Goal: Navigation & Orientation: Find specific page/section

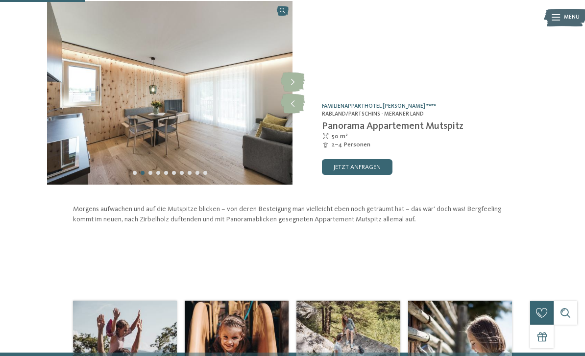
scroll to position [3, 0]
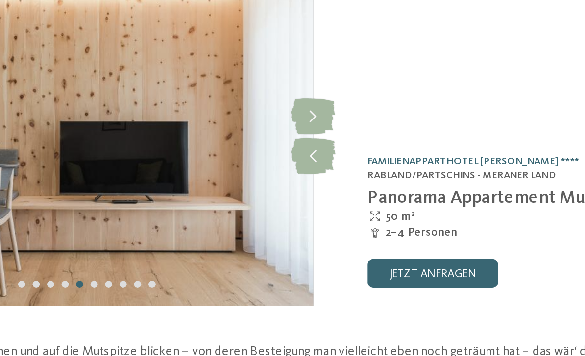
click at [281, 129] on icon at bounding box center [293, 139] width 24 height 20
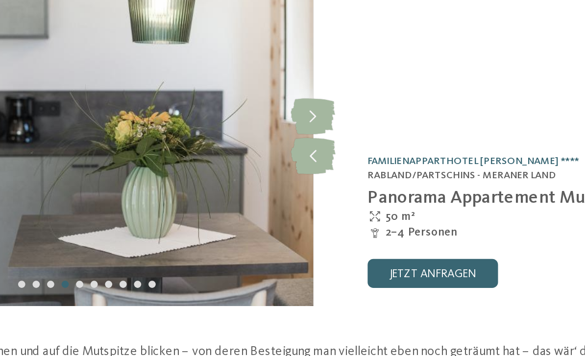
click at [281, 129] on icon at bounding box center [293, 139] width 24 height 20
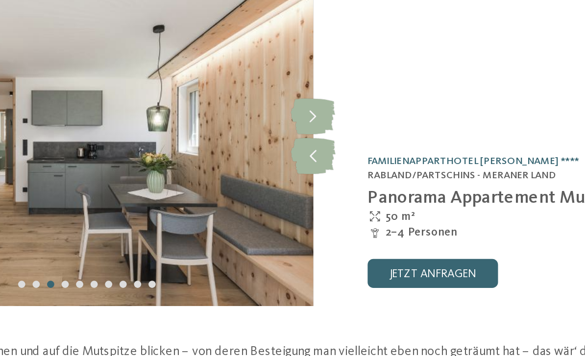
click at [281, 129] on icon at bounding box center [293, 139] width 24 height 20
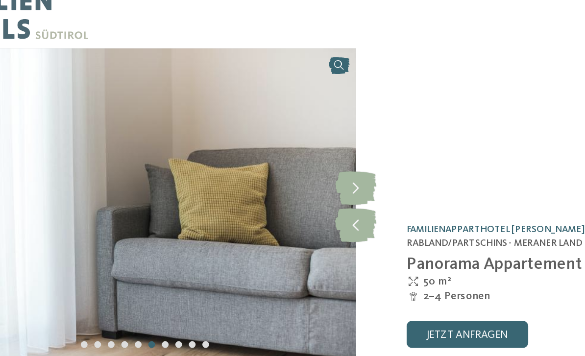
scroll to position [0, 0]
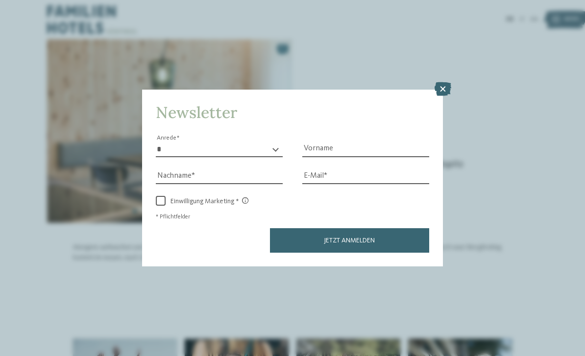
click at [447, 82] on icon at bounding box center [443, 89] width 17 height 14
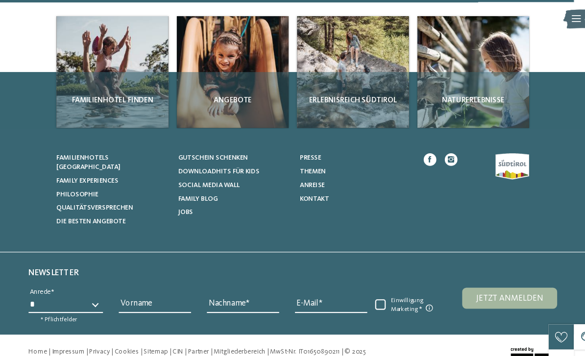
scroll to position [321, 0]
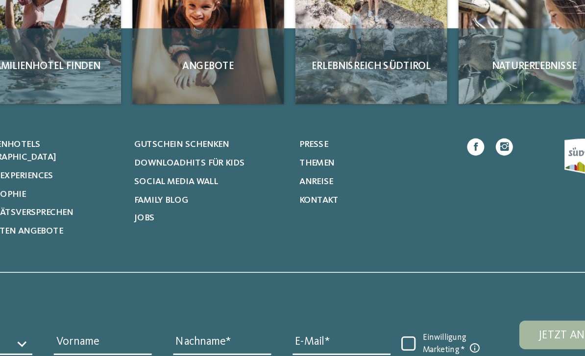
click at [299, 172] on span "Anreise" at bounding box center [310, 175] width 23 height 6
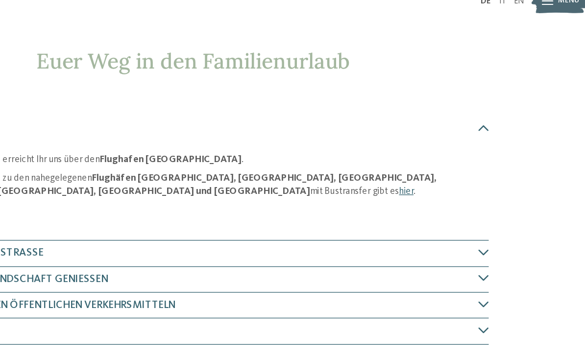
click at [504, 202] on icon at bounding box center [508, 206] width 8 height 8
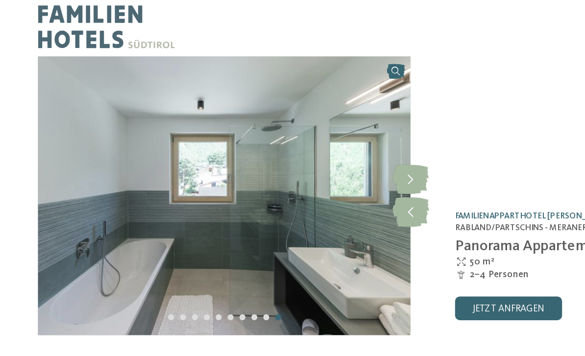
scroll to position [1, 0]
